Goal: Information Seeking & Learning: Find specific fact

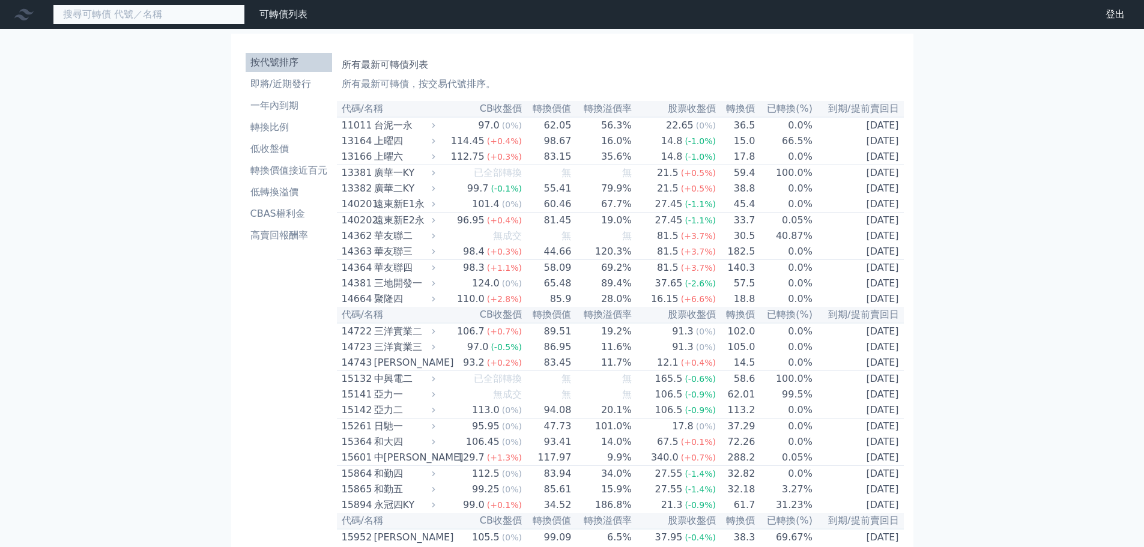
click at [135, 15] on input at bounding box center [149, 14] width 192 height 20
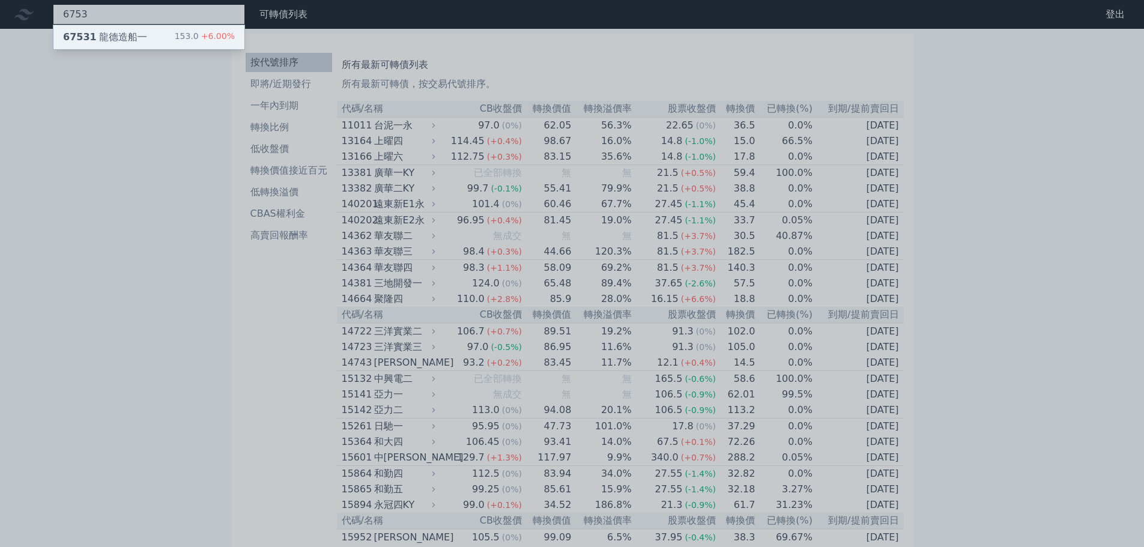
type input "6753"
click at [137, 33] on div "67531 龍德造船一" at bounding box center [105, 37] width 84 height 14
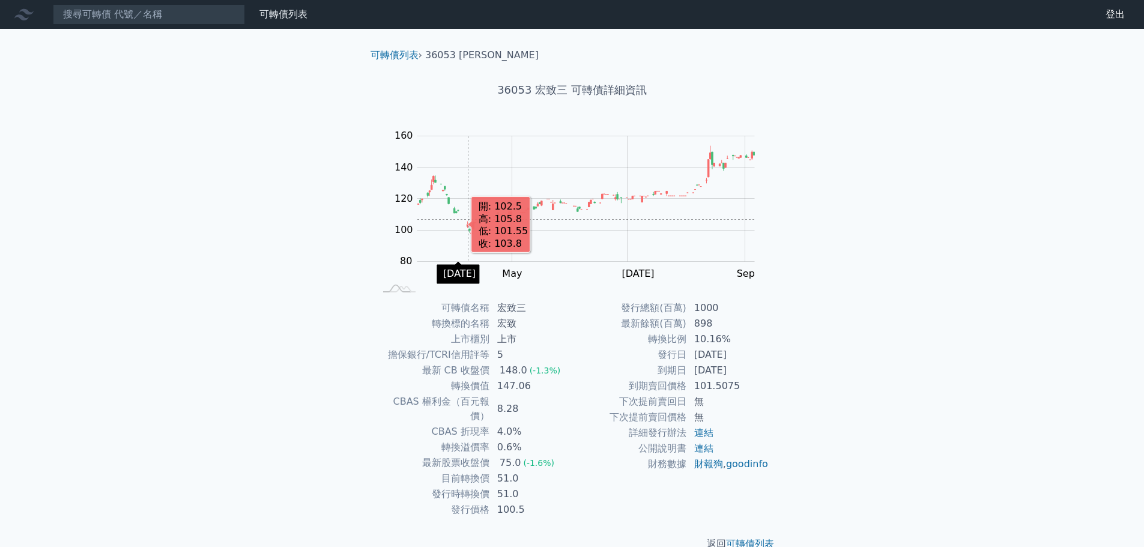
scroll to position [9, 0]
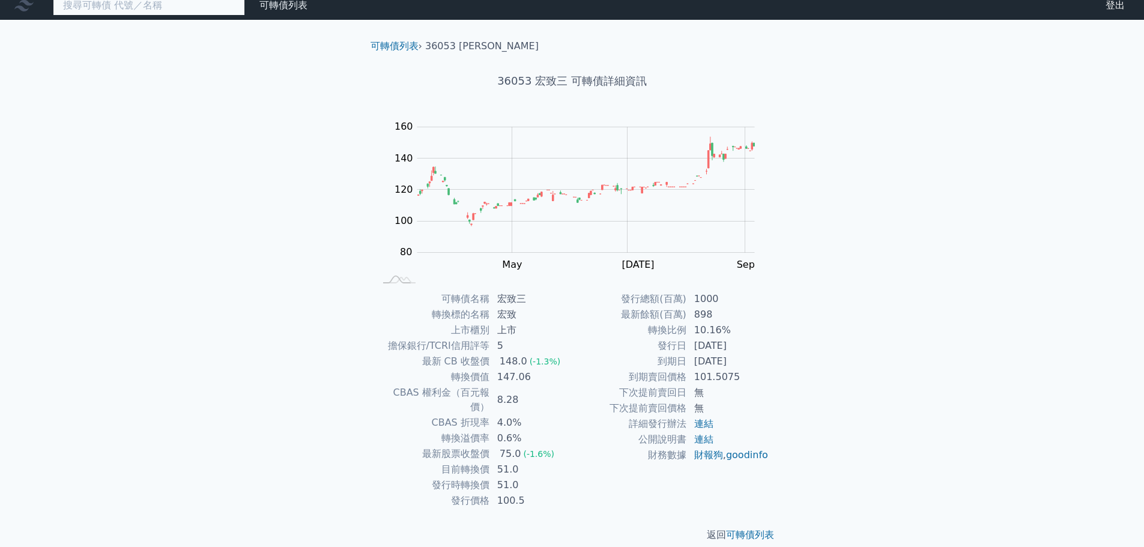
click at [106, 13] on input at bounding box center [149, 5] width 192 height 20
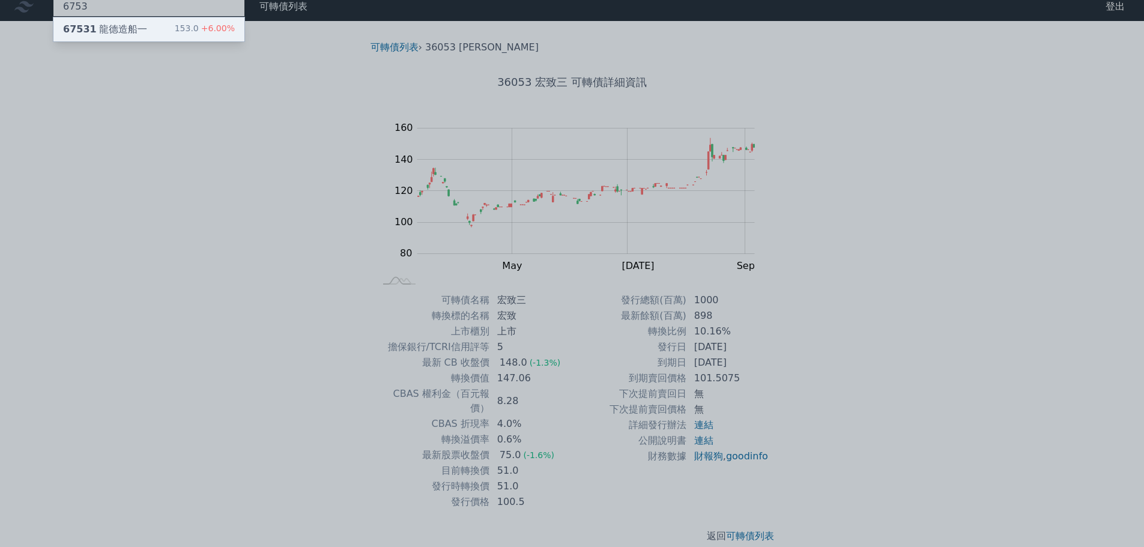
type input "6753"
click at [105, 30] on div "67531 龍德造船一" at bounding box center [105, 29] width 84 height 14
